Goal: Task Accomplishment & Management: Manage account settings

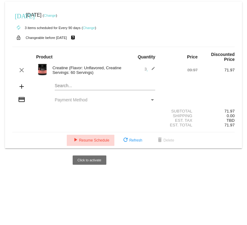
click at [84, 143] on span "play_arrow Resume Schedule" at bounding box center [91, 140] width 38 height 4
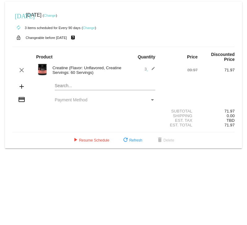
click at [151, 102] on div "Payment Method" at bounding box center [153, 99] width 6 height 5
click at [141, 99] on div "Payment Method" at bounding box center [102, 99] width 95 height 5
click at [53, 102] on div "Payment Method" at bounding box center [105, 99] width 111 height 5
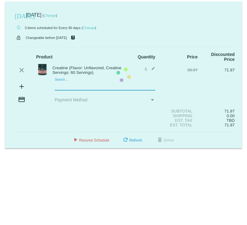
click at [62, 86] on mat-card "today Jul 19 2025 ( Change ) autorenew 3 items scheduled for Every 90 days ( Ch…" at bounding box center [123, 75] width 237 height 147
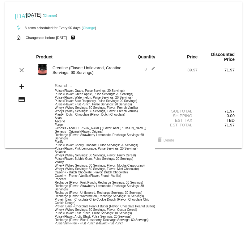
click at [27, 115] on div "Shipping 0.00" at bounding box center [123, 116] width 223 height 5
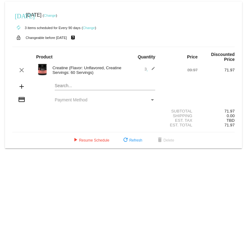
click at [153, 99] on div "Payment Method" at bounding box center [153, 99] width 6 height 5
click at [88, 27] on link "Change" at bounding box center [89, 28] width 12 height 4
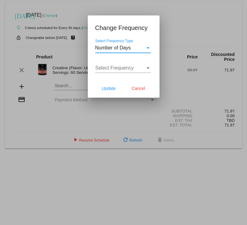
click at [146, 46] on div "Select Frequency Type" at bounding box center [148, 48] width 6 height 6
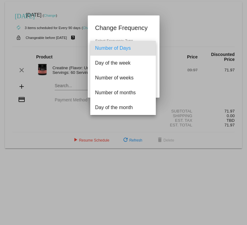
click at [172, 26] on div at bounding box center [123, 112] width 247 height 225
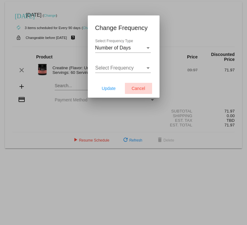
click at [137, 87] on span "Cancel" at bounding box center [139, 88] width 14 height 5
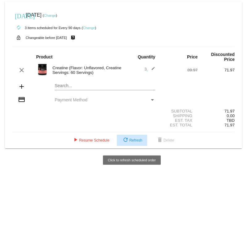
click at [140, 141] on span "refresh Refresh" at bounding box center [132, 140] width 20 height 4
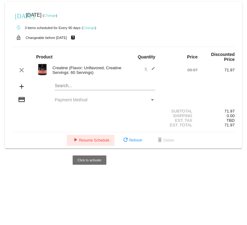
click at [80, 146] on button "play_arrow Resume Schedule" at bounding box center [91, 140] width 48 height 11
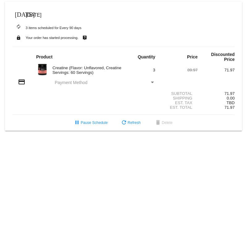
click at [153, 84] on div "Payment Method" at bounding box center [153, 82] width 6 height 5
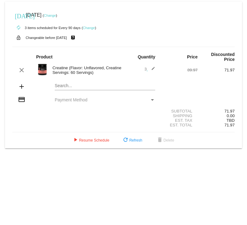
click at [153, 100] on div "Payment Method" at bounding box center [153, 99] width 6 height 5
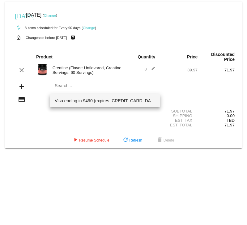
click at [113, 102] on span "Visa ending in 9490 (expires [CREDIT_CARD_DATA])" at bounding box center [105, 100] width 101 height 13
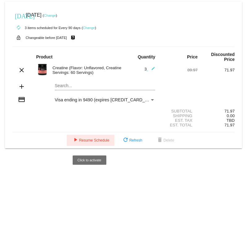
click at [73, 143] on mat-icon "play_arrow" at bounding box center [75, 140] width 7 height 7
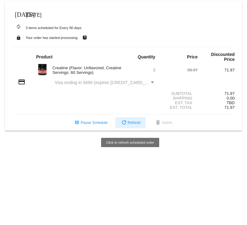
click at [134, 124] on span "refresh Refresh" at bounding box center [130, 123] width 20 height 4
